Goal: Navigation & Orientation: Find specific page/section

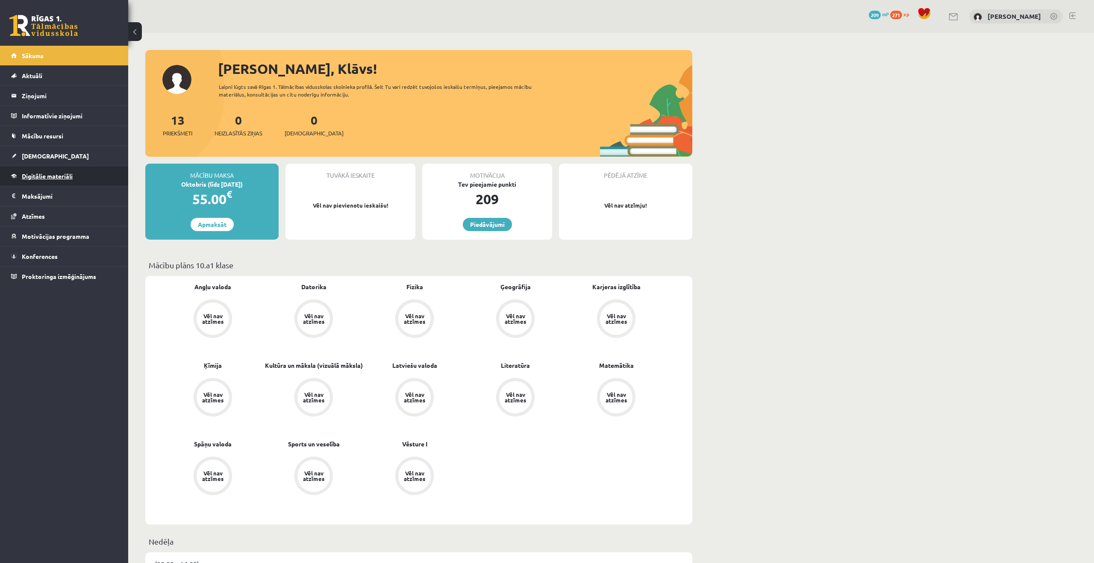
click at [84, 185] on link "Digitālie materiāli" at bounding box center [64, 176] width 106 height 20
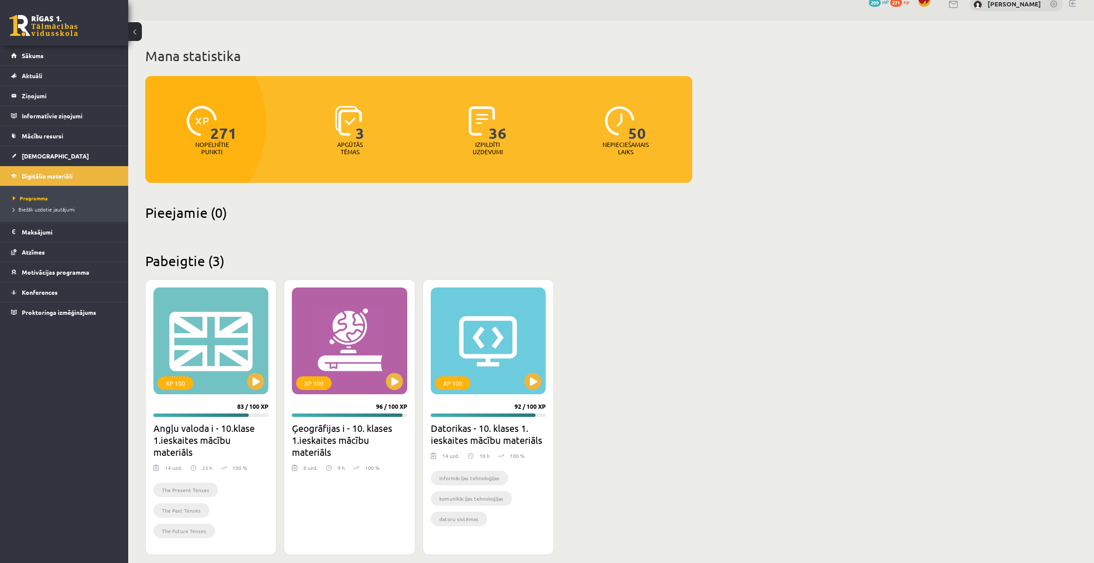
scroll to position [11, 0]
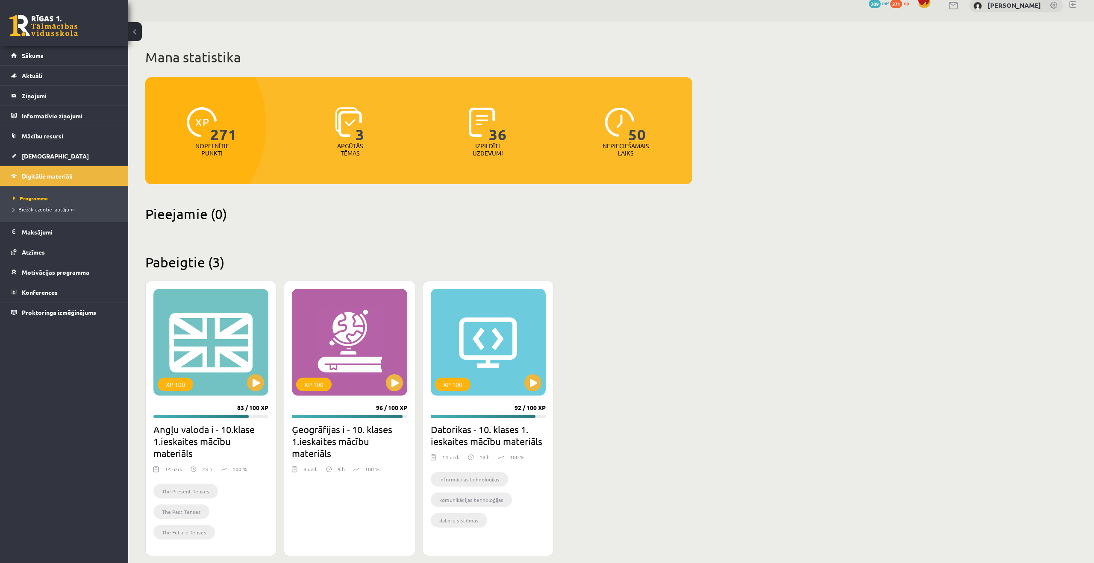
click at [91, 206] on link "Biežāk uzdotie jautājumi" at bounding box center [66, 210] width 107 height 8
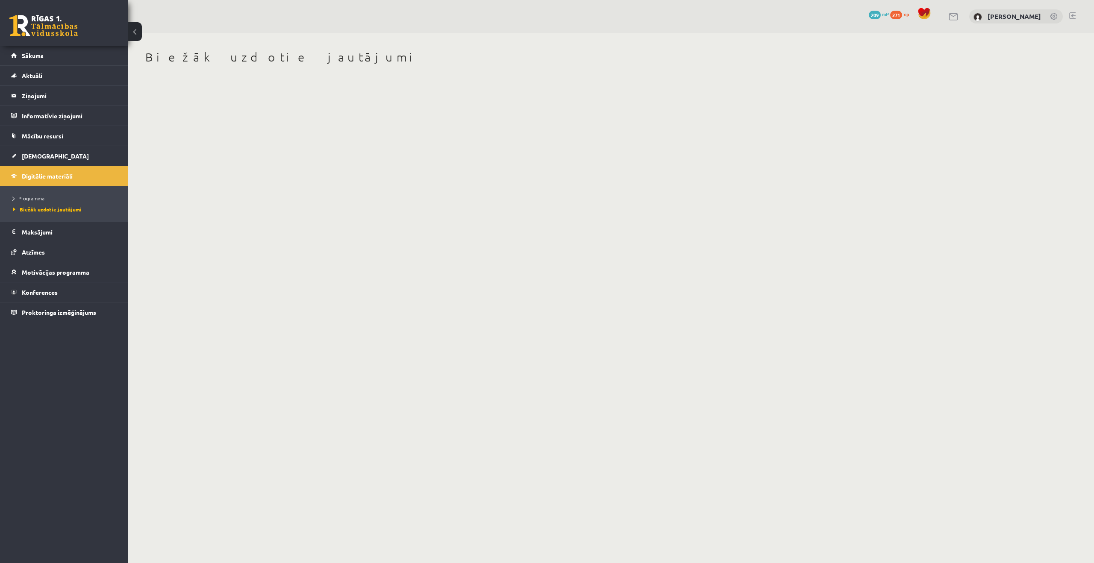
click at [56, 197] on link "Programma" at bounding box center [66, 198] width 107 height 8
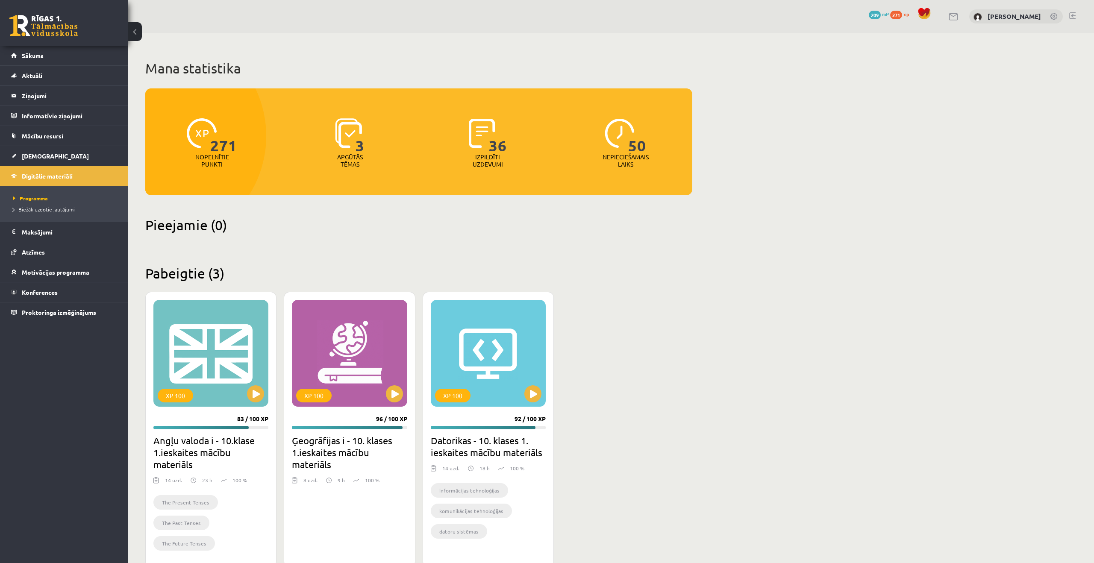
scroll to position [21, 0]
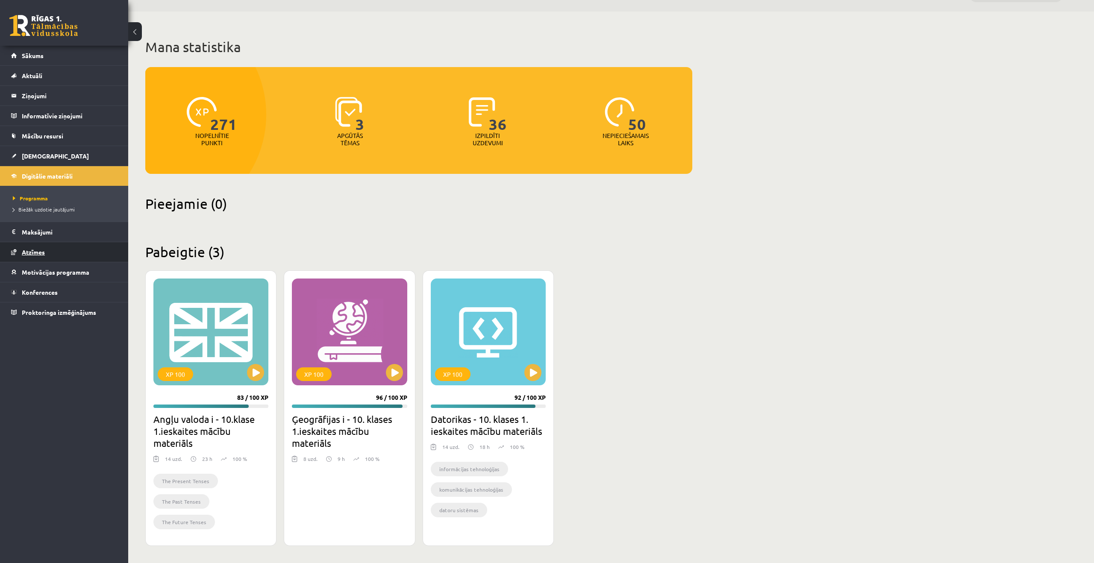
click at [76, 252] on link "Atzīmes" at bounding box center [64, 252] width 106 height 20
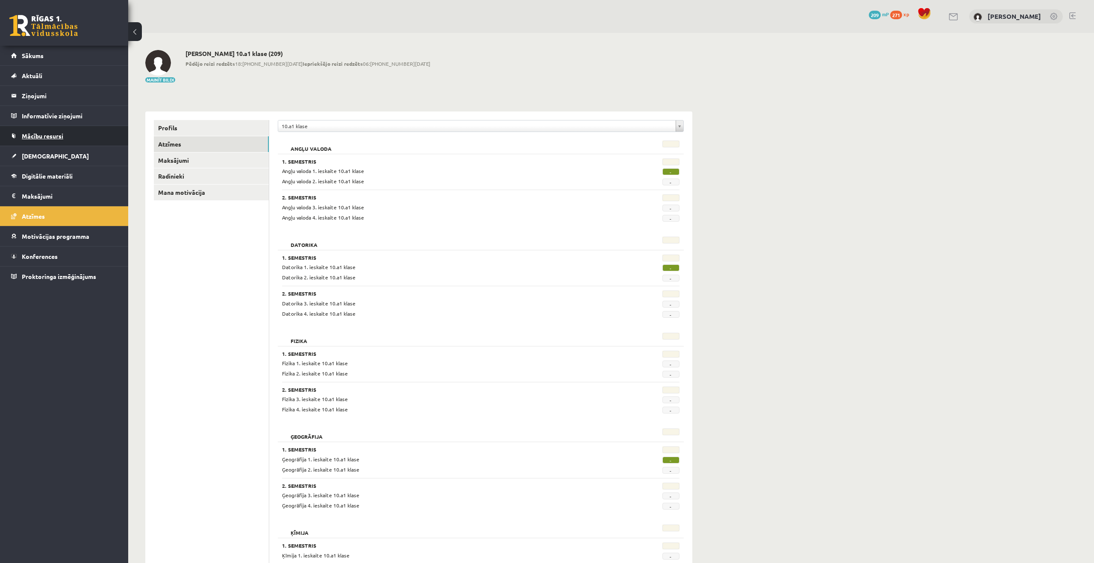
click at [65, 135] on link "Mācību resursi" at bounding box center [64, 136] width 106 height 20
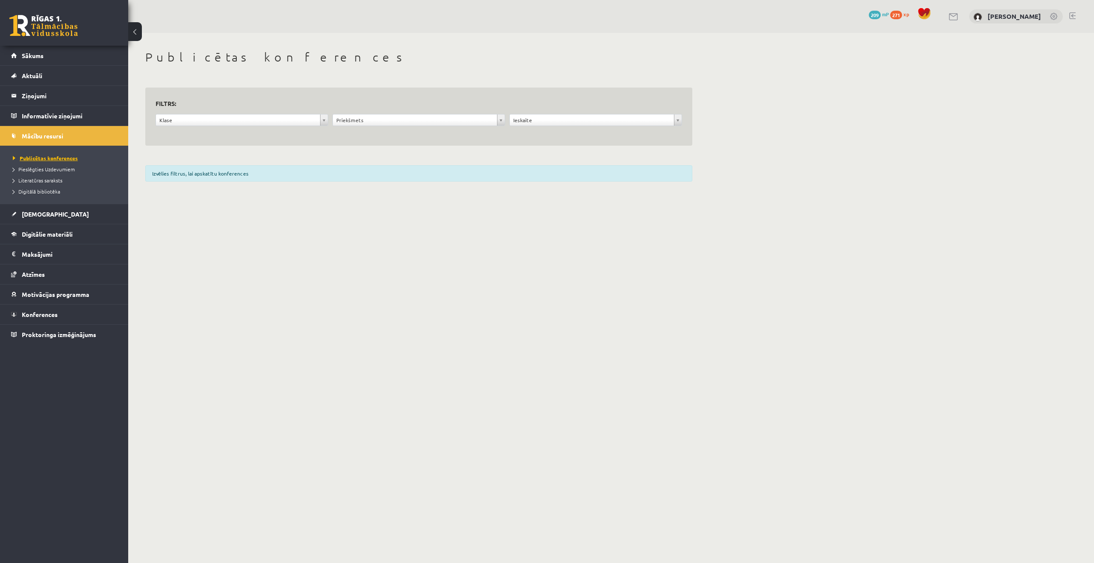
click at [64, 154] on li "Publicētas konferences" at bounding box center [66, 158] width 107 height 11
click at [65, 169] on span "Pieslēgties Uzdevumiem" at bounding box center [44, 169] width 62 height 7
click at [388, 316] on body "0 Dāvanas 209 mP 271 xp [PERSON_NAME] Sākums Aktuāli Kā mācīties eSKOLĀ Kontakt…" at bounding box center [547, 281] width 1094 height 563
